Goal: Find specific page/section: Find specific page/section

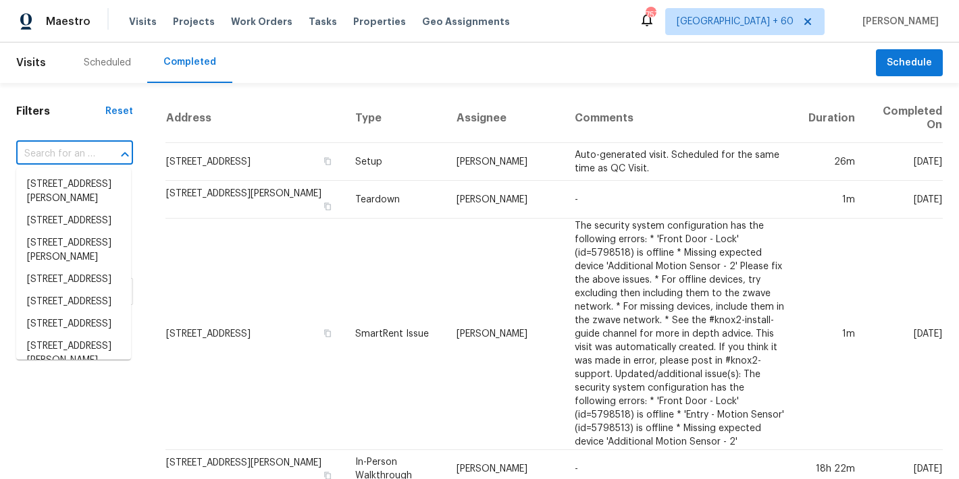
type input "[STREET_ADDRESS]"
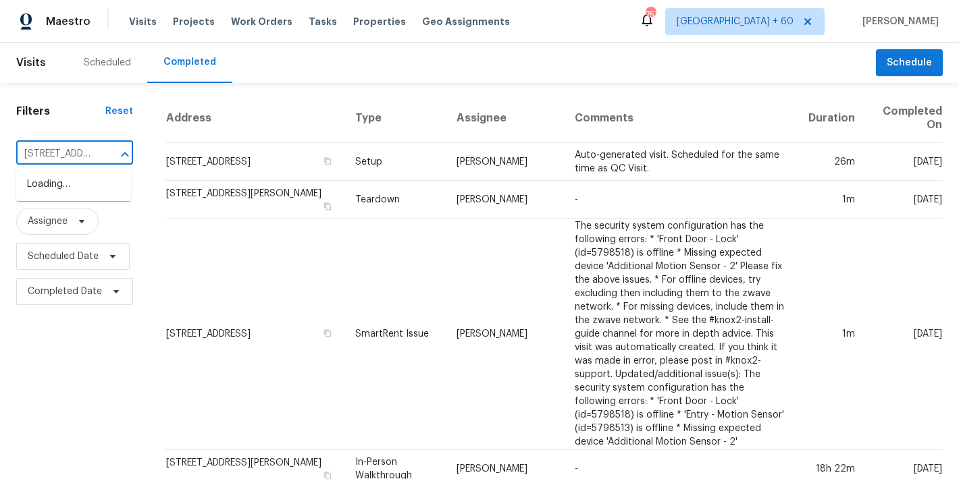
scroll to position [0, 115]
click at [60, 187] on li "[STREET_ADDRESS]" at bounding box center [73, 184] width 115 height 22
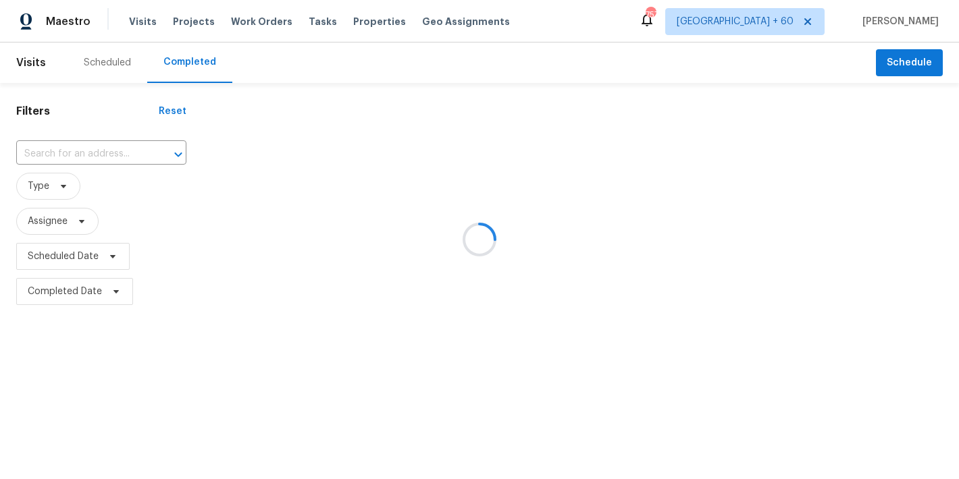
type input "[STREET_ADDRESS]"
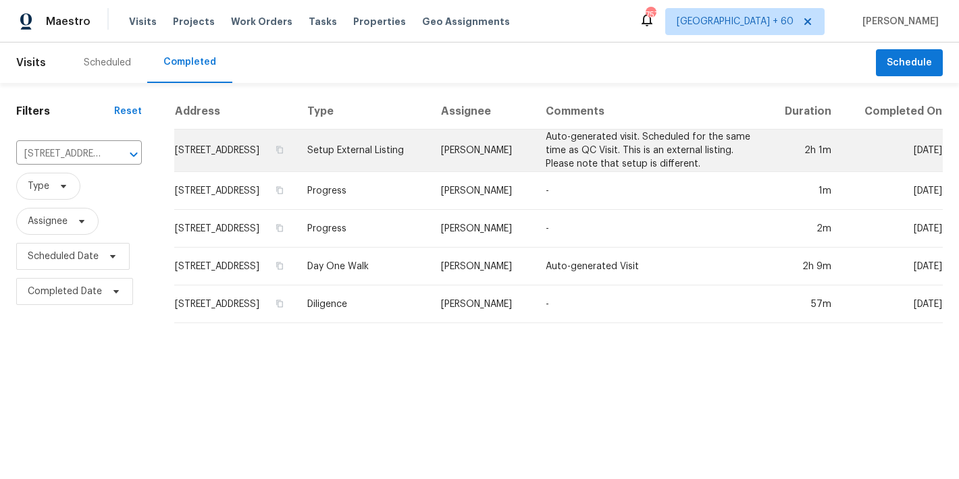
click at [182, 163] on td "[STREET_ADDRESS]" at bounding box center [235, 151] width 122 height 43
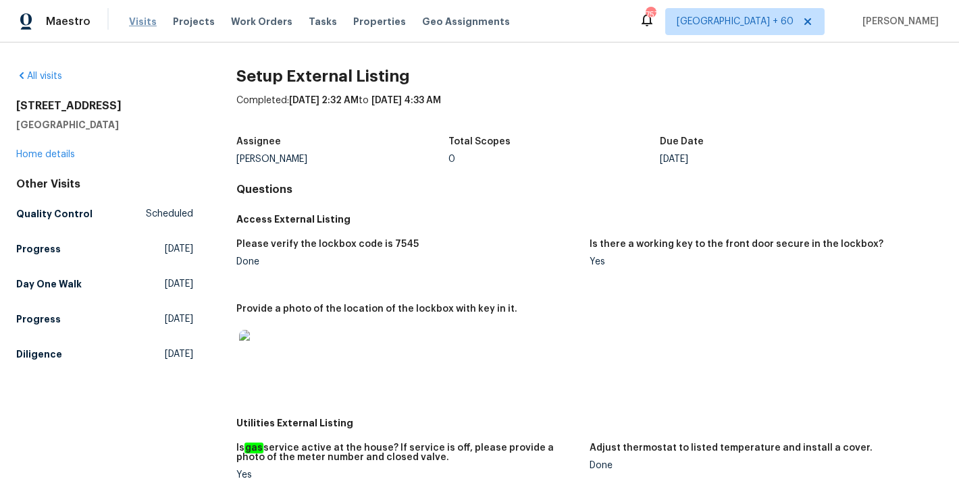
click at [142, 18] on span "Visits" at bounding box center [143, 22] width 28 height 14
